Goal: Book appointment/travel/reservation

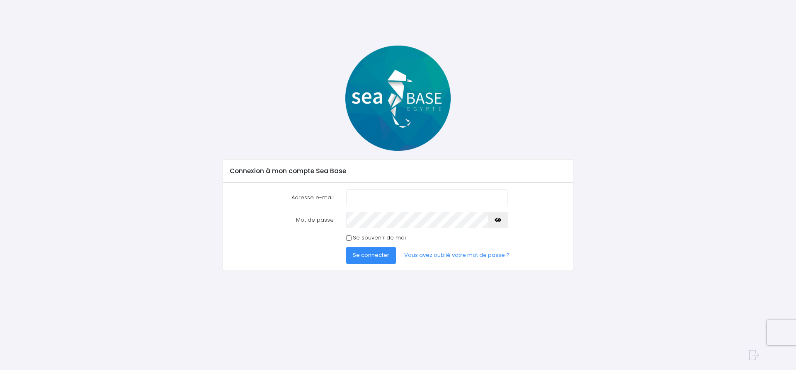
click at [383, 200] on input "Adresse e-mail" at bounding box center [427, 198] width 162 height 17
type input "jean-marc.leguern@orange.fr"
click at [375, 256] on span "Se connecter" at bounding box center [371, 255] width 36 height 8
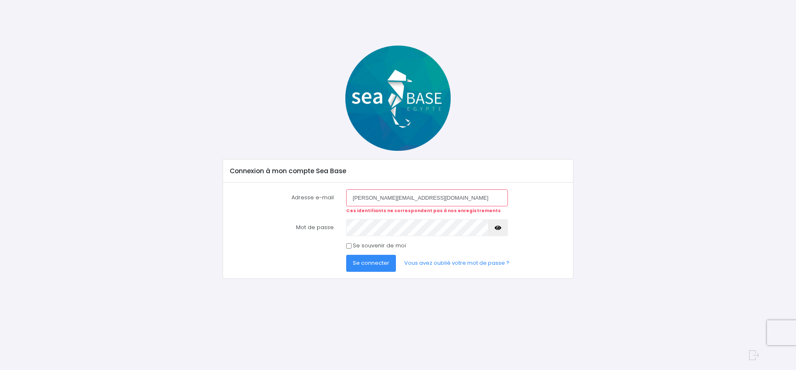
click at [499, 228] on icon "button" at bounding box center [498, 228] width 7 height 0
click at [372, 265] on span "Se connecter" at bounding box center [371, 263] width 36 height 8
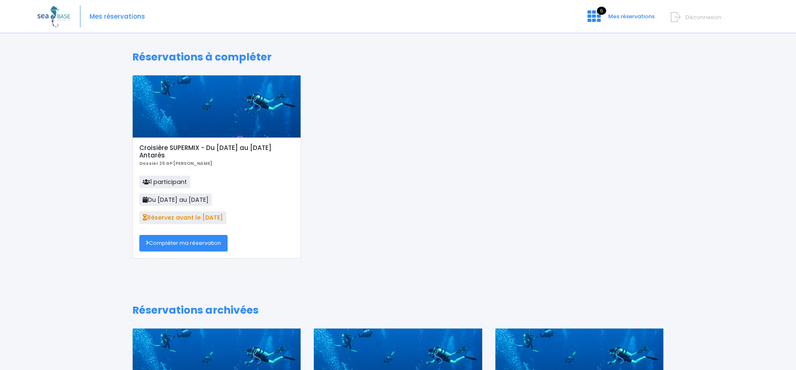
click at [188, 243] on link "Compléter ma réservation" at bounding box center [183, 243] width 88 height 17
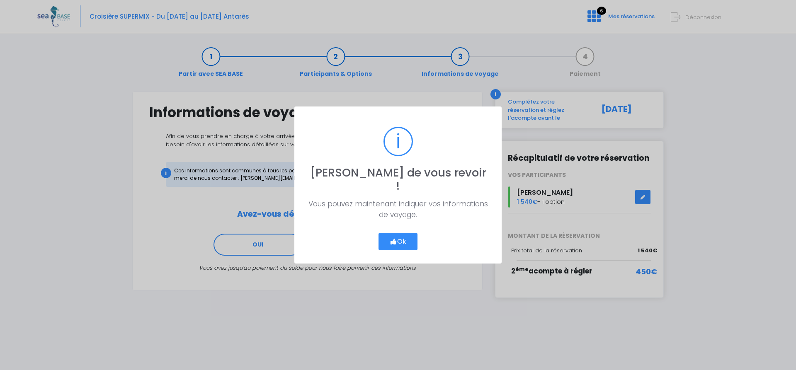
click at [413, 236] on button "Ok" at bounding box center [398, 241] width 39 height 17
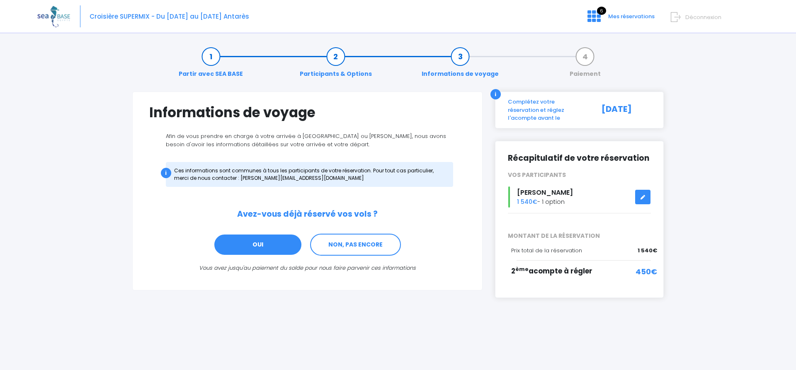
click at [256, 244] on link "OUI" at bounding box center [258, 245] width 89 height 22
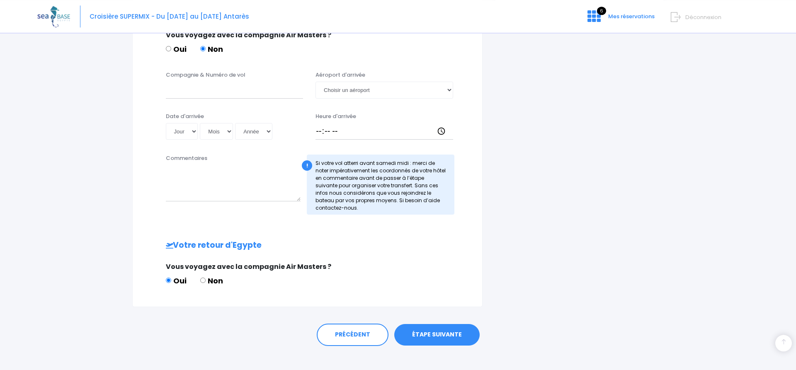
scroll to position [291, 0]
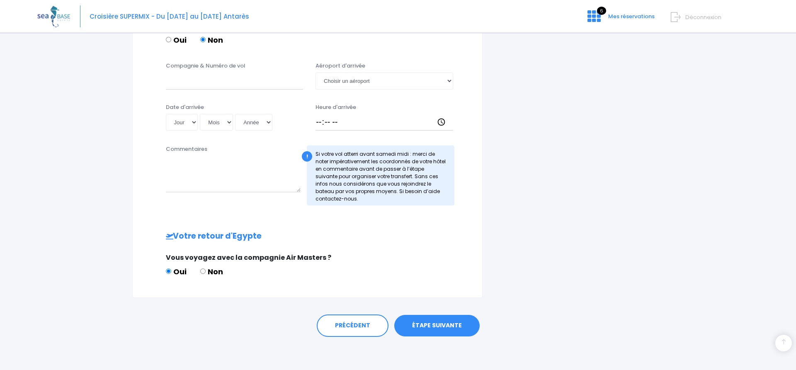
click at [445, 326] on link "ÉTAPE SUIVANTE" at bounding box center [436, 326] width 85 height 22
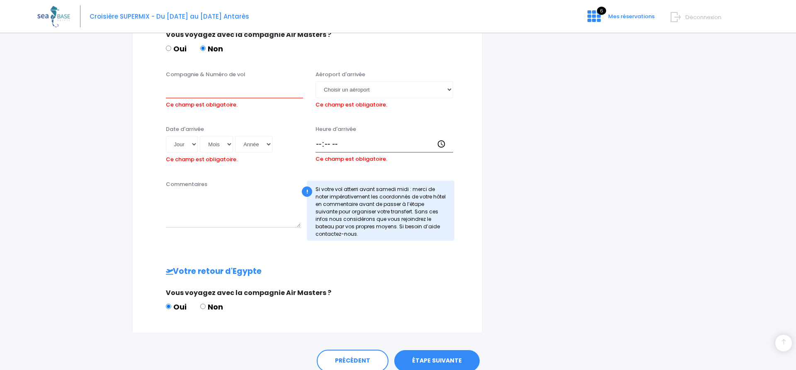
scroll to position [281, 0]
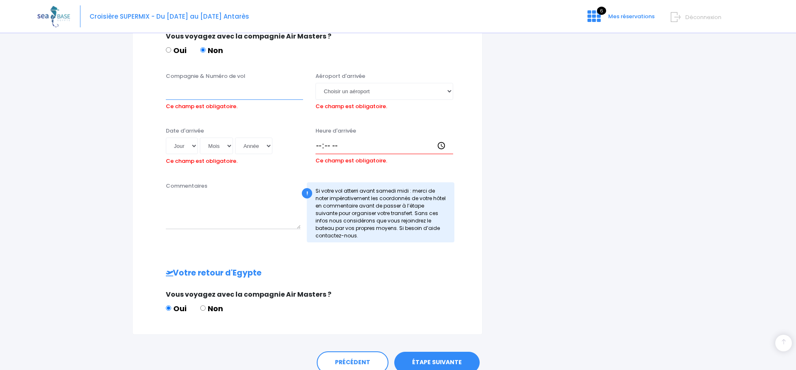
click at [181, 87] on input "Compagnie & Numéro de vol" at bounding box center [235, 91] width 138 height 17
type input "Transavia TO8062"
click at [166, 138] on select "Jour 01 02 03 04 05 06 07 08 09 10 11 12 13 14 15 16 17 18 19 20 21 22 23 24 25…" at bounding box center [182, 146] width 32 height 17
select select "29"
click option "29" at bounding box center [0, 0] width 0 height 0
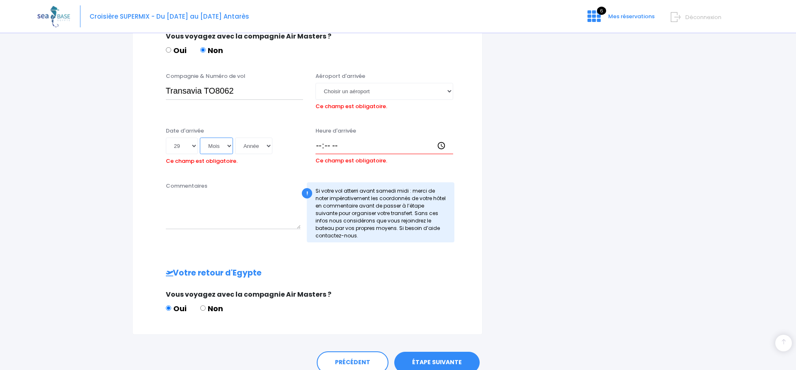
click at [200, 138] on select "Mois 01 02 03 04 05 06 07 08 09 10 11 12" at bounding box center [216, 146] width 33 height 17
select select "11"
click option "11" at bounding box center [0, 0] width 0 height 0
click at [235, 138] on select "Année 2045 2044 2043 2042 2041 2040 2039 2038 2037 2036 2035 2034 2033 2032 203…" at bounding box center [253, 146] width 37 height 17
select select "2025"
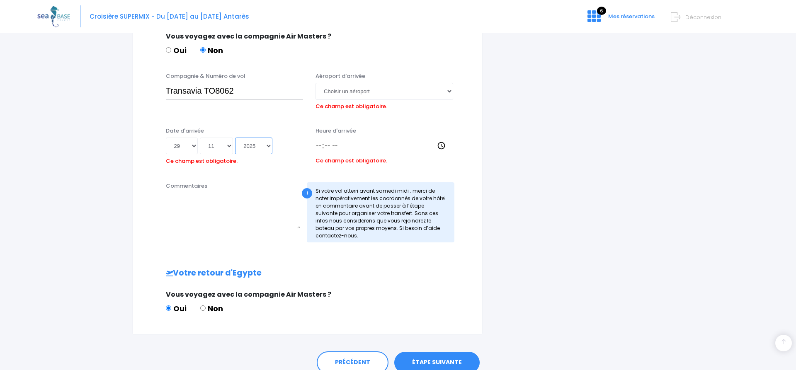
click option "2025" at bounding box center [0, 0] width 0 height 0
type input "2025-11-29"
click at [316, 83] on select "Choisir un aéroport Hurghada Marsa Alam" at bounding box center [385, 91] width 138 height 17
select select "Hurghada"
click option "Hurghada" at bounding box center [0, 0] width 0 height 0
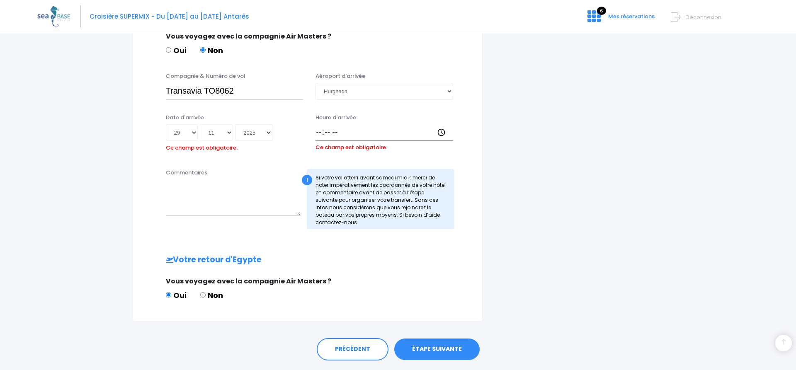
click at [323, 136] on input "Heure d'arrivée" at bounding box center [385, 132] width 138 height 17
type input "14:30"
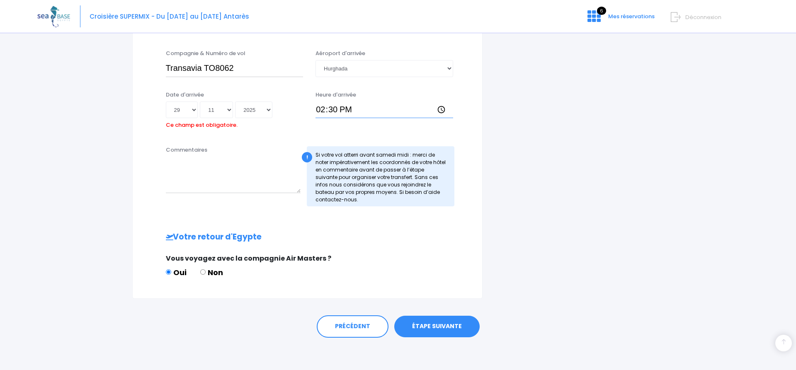
scroll to position [304, 0]
click at [435, 327] on link "ÉTAPE SUIVANTE" at bounding box center [436, 326] width 85 height 22
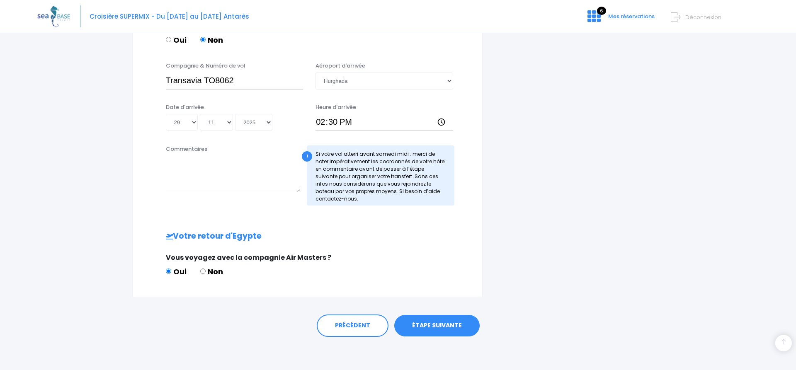
scroll to position [291, 0]
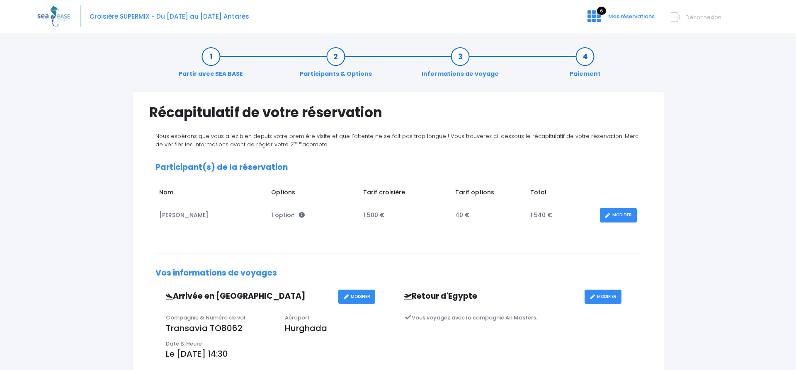
scroll to position [169, 0]
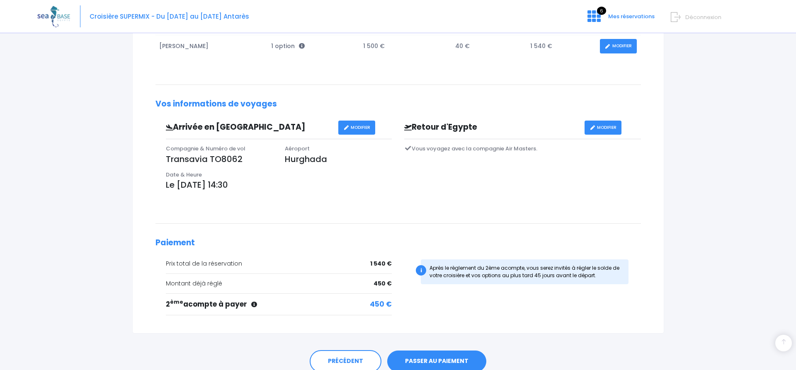
click at [601, 128] on link "MODIFIER" at bounding box center [603, 128] width 37 height 15
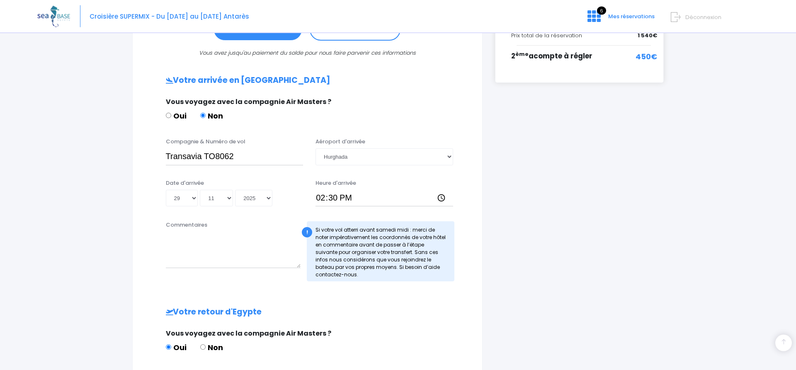
scroll to position [291, 0]
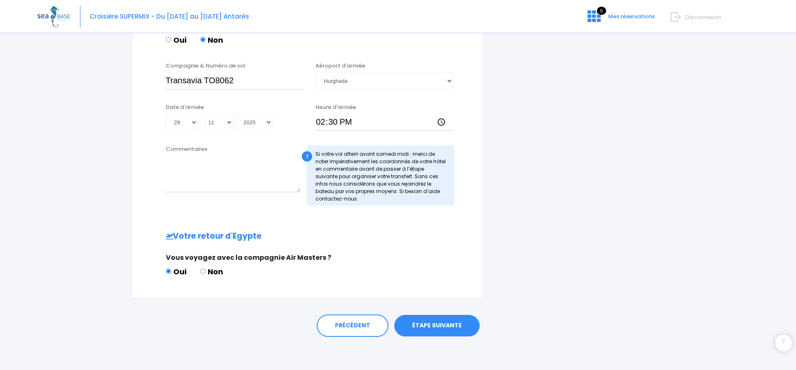
click at [204, 270] on input "Non" at bounding box center [202, 271] width 5 height 5
radio input "true"
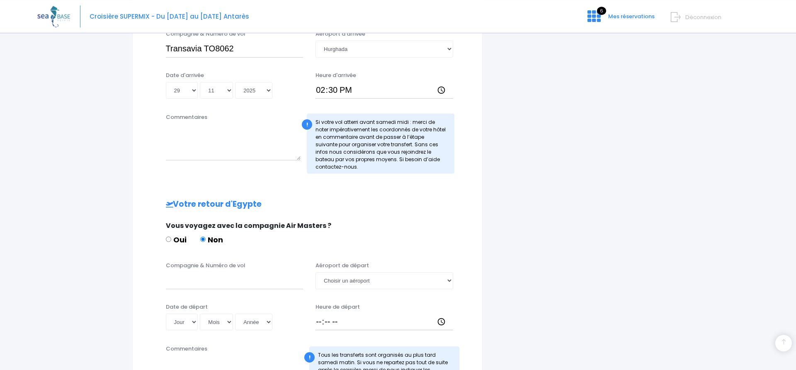
scroll to position [444, 0]
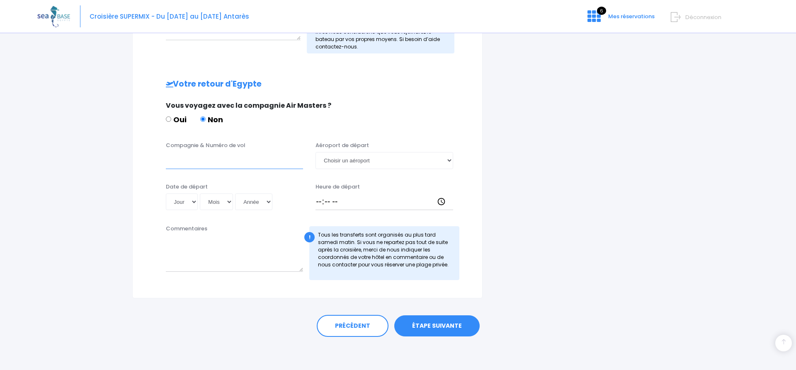
click at [191, 158] on input "Compagnie & Numéro de vol" at bounding box center [235, 160] width 138 height 17
click at [173, 159] on input "TRansavia" at bounding box center [235, 160] width 138 height 17
click at [214, 163] on input "Transavia" at bounding box center [235, 160] width 138 height 17
type input "TransaviaTO8063"
click at [166, 194] on select "Jour 01 02 03 04 05 06 07 08 09 10 11 12 13 14 15 16 17 18 19 20 21 22 23 24 25…" at bounding box center [182, 202] width 32 height 17
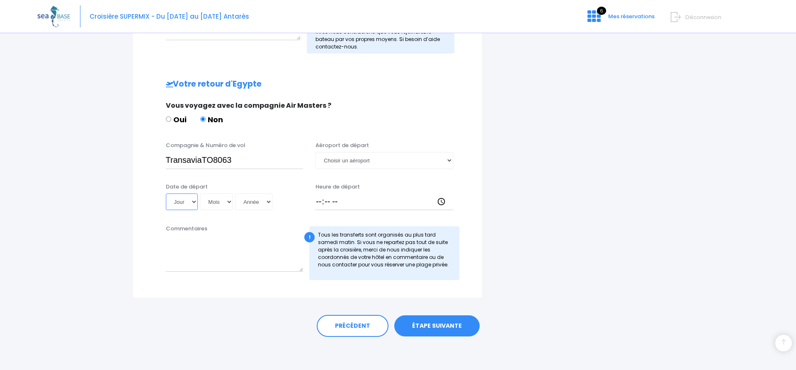
select select "06"
click option "06" at bounding box center [0, 0] width 0 height 0
click at [200, 194] on select "Mois 01 02 03 04 05 06 07 08 09 10 11 12" at bounding box center [216, 202] width 33 height 17
select select "12"
click option "12" at bounding box center [0, 0] width 0 height 0
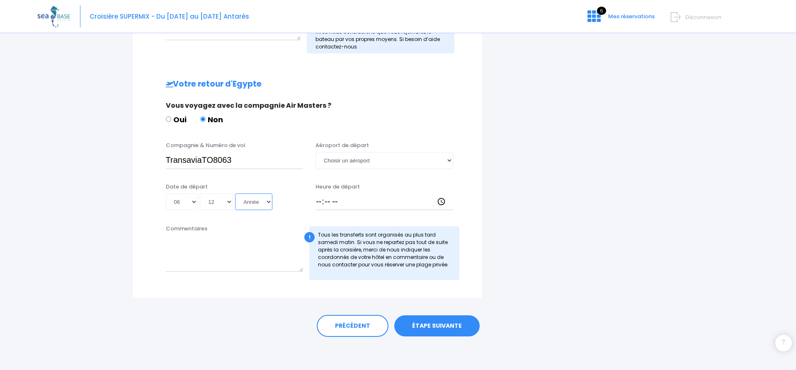
click at [235, 194] on select "Année 2045 2044 2043 2042 2041 2040 2039 2038 2037 2036 2035 2034 2033 2032 203…" at bounding box center [253, 202] width 37 height 17
select select "2025"
click option "2025" at bounding box center [0, 0] width 0 height 0
type input "2025-12-06"
click at [316, 152] on select "Choisir un aéroport Hurghada Marsa Alam" at bounding box center [385, 160] width 138 height 17
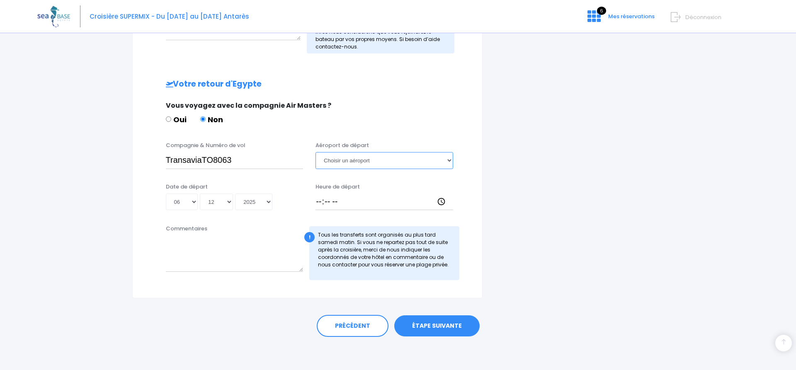
select select "Hurghada"
click option "Hurghada" at bounding box center [0, 0] width 0 height 0
click at [330, 204] on input "Heure de départ" at bounding box center [385, 202] width 138 height 17
click at [320, 202] on input "Heure de départ" at bounding box center [385, 202] width 138 height 17
type input "15:25"
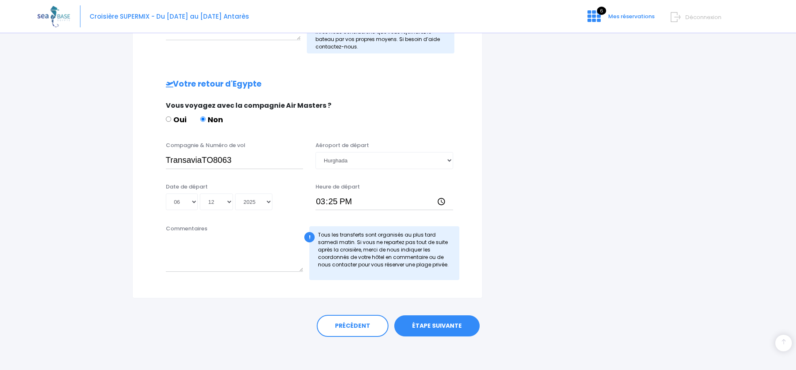
click at [441, 330] on link "ÉTAPE SUIVANTE" at bounding box center [436, 327] width 85 height 22
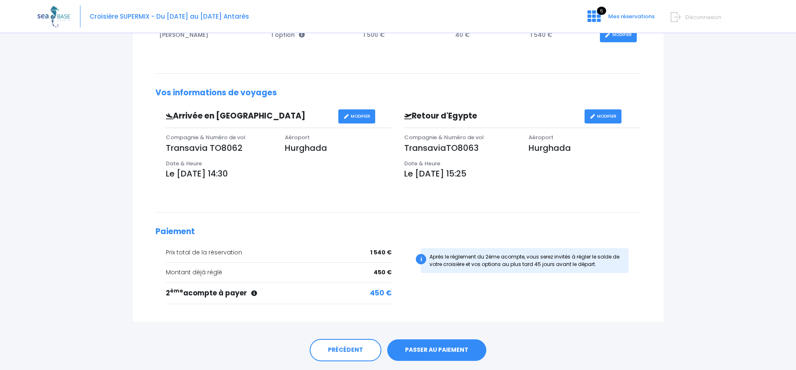
scroll to position [205, 0]
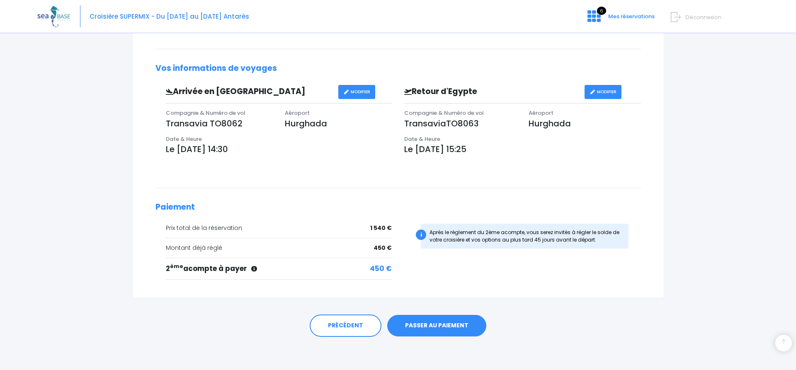
click at [453, 326] on link "PASSER AU PAIEMENT" at bounding box center [436, 326] width 99 height 22
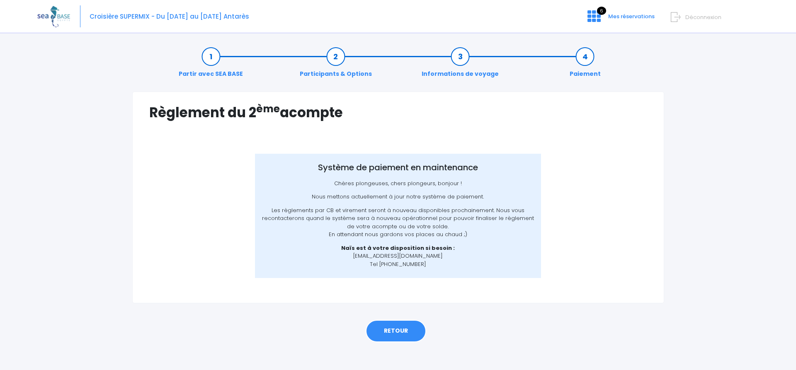
click at [400, 330] on link "RETOUR" at bounding box center [396, 331] width 61 height 22
